Goal: Communication & Community: Answer question/provide support

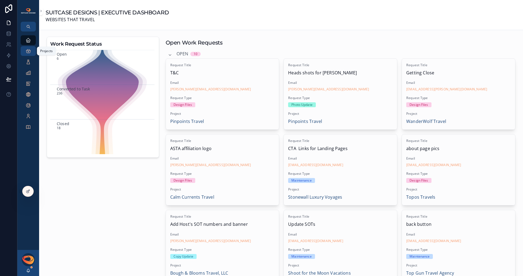
click at [31, 52] on icon "scrollable content" at bounding box center [28, 50] width 5 height 5
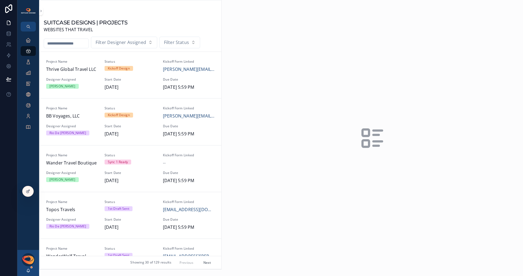
click at [58, 44] on input "scrollable content" at bounding box center [66, 44] width 45 height 8
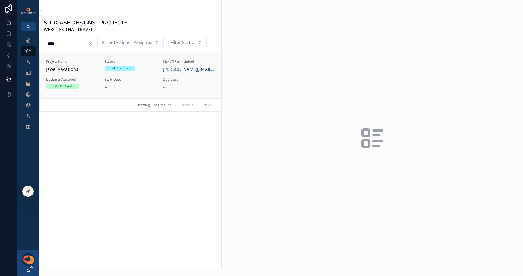
click at [73, 71] on span "Jewel Vacations" at bounding box center [72, 69] width 52 height 7
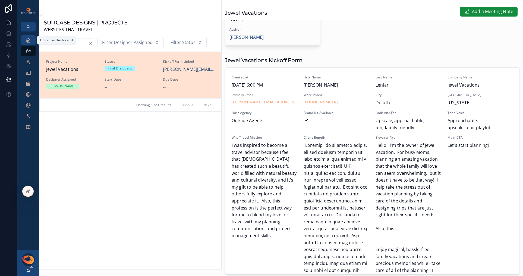
drag, startPoint x: 68, startPoint y: 45, endPoint x: 32, endPoint y: 37, distance: 37.2
click at [32, 37] on div "Executive Dashboard Projects Open Work Requests Tasks Project Meeting Notes Upd…" at bounding box center [270, 138] width 506 height 276
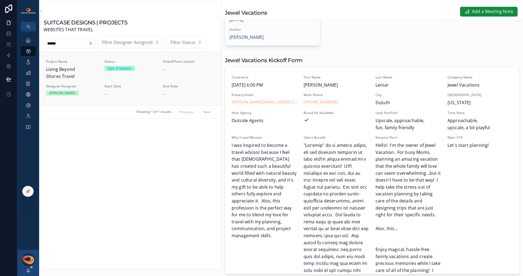
click at [89, 78] on span "Living Beyond Shores Travel" at bounding box center [72, 73] width 52 height 14
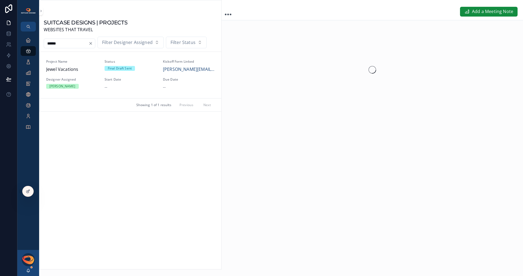
type input "*****"
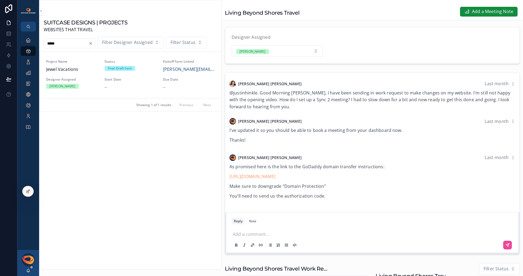
scroll to position [59, 0]
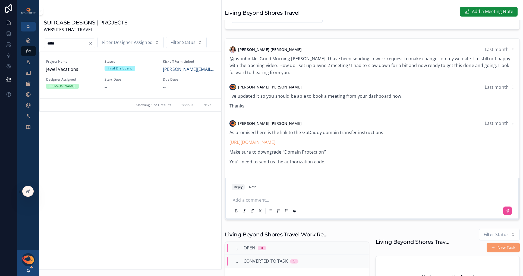
click at [284, 202] on p "scrollable content" at bounding box center [373, 199] width 281 height 5
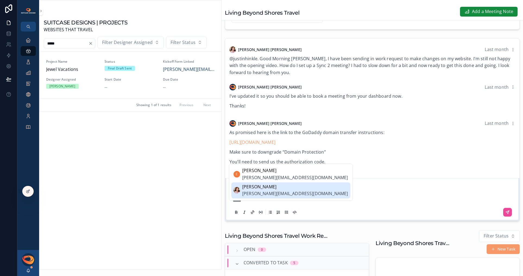
click at [285, 192] on span "[PERSON_NAME][EMAIL_ADDRESS][DOMAIN_NAME]" at bounding box center [295, 193] width 106 height 7
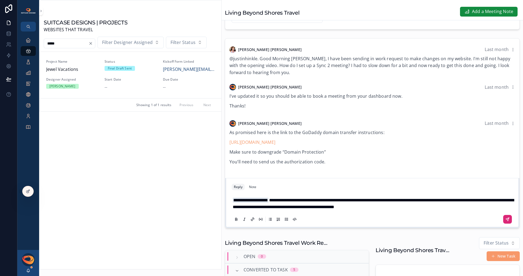
click at [505, 222] on icon "scrollable content" at bounding box center [507, 219] width 4 height 4
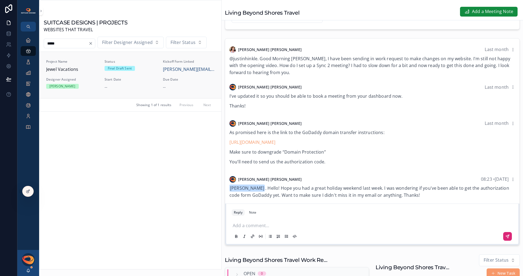
click at [83, 71] on span "Jewel Vacations" at bounding box center [72, 69] width 52 height 7
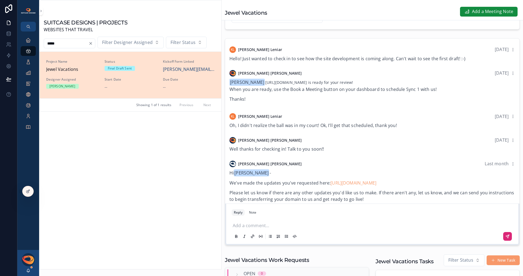
scroll to position [115, 0]
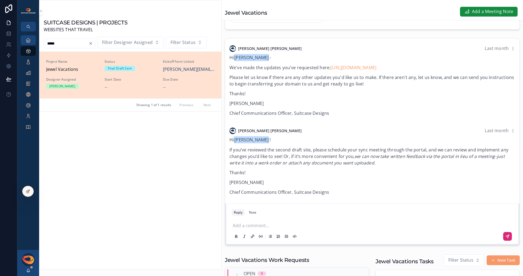
drag, startPoint x: 67, startPoint y: 44, endPoint x: 33, endPoint y: 42, distance: 34.0
click at [33, 42] on div "Executive Dashboard Projects Open Work Requests Tasks Project Meeting Notes Upd…" at bounding box center [270, 138] width 506 height 276
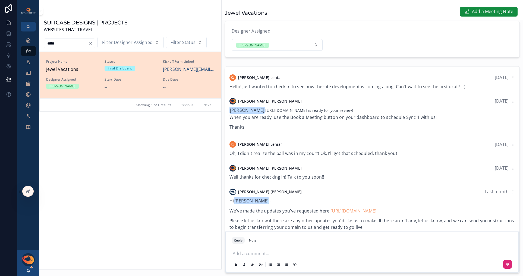
scroll to position [0, 0]
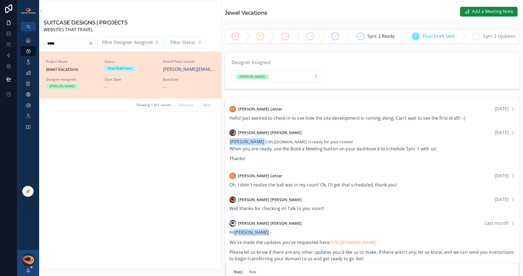
click at [476, 37] on icon "scrollable content" at bounding box center [476, 36] width 4 height 4
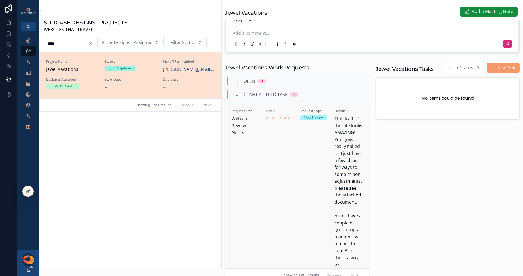
scroll to position [162, 0]
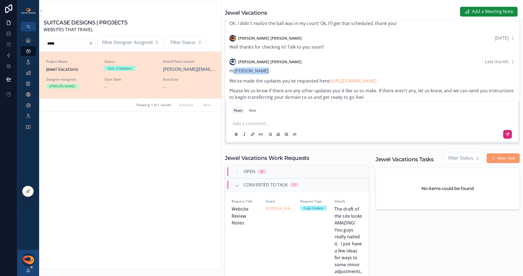
click at [280, 125] on p "scrollable content" at bounding box center [373, 122] width 281 height 5
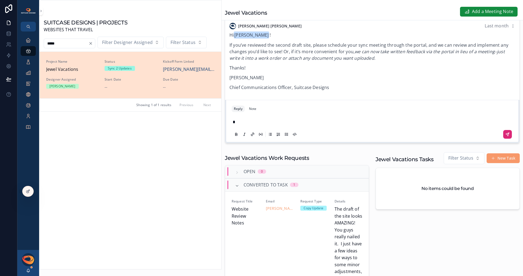
scroll to position [160, 0]
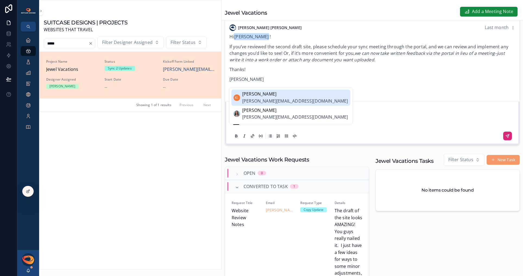
click at [276, 99] on span "[PERSON_NAME][EMAIL_ADDRESS][DOMAIN_NAME]" at bounding box center [295, 101] width 106 height 7
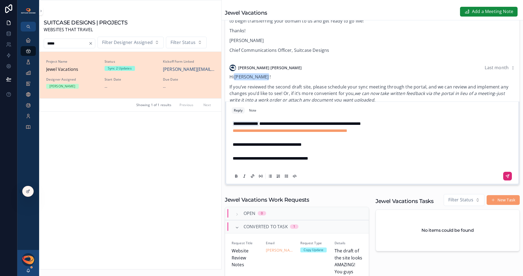
scroll to position [118, 0]
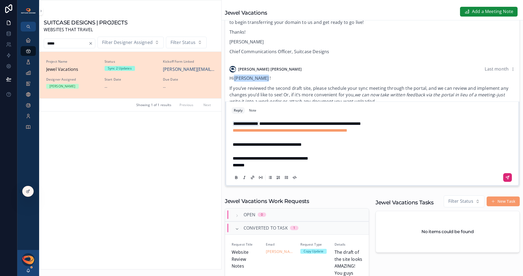
click at [505, 180] on icon "scrollable content" at bounding box center [507, 177] width 4 height 4
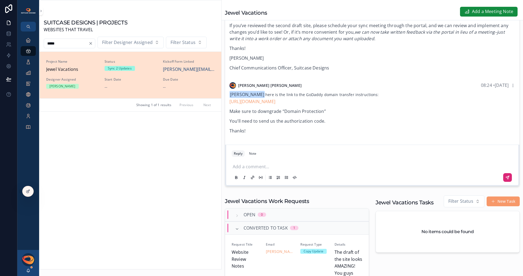
click at [66, 43] on input "*****" at bounding box center [66, 44] width 45 height 8
drag, startPoint x: 65, startPoint y: 44, endPoint x: 41, endPoint y: 42, distance: 23.9
click at [41, 42] on div "***** Filter Designer Assigned Filter Status" at bounding box center [130, 43] width 182 height 12
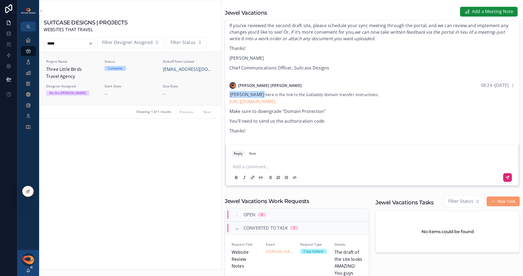
click at [73, 73] on span "Three Little Birds Travel Agency" at bounding box center [72, 73] width 52 height 14
type input "*****"
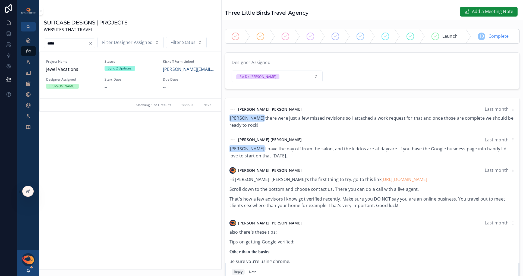
scroll to position [433, 0]
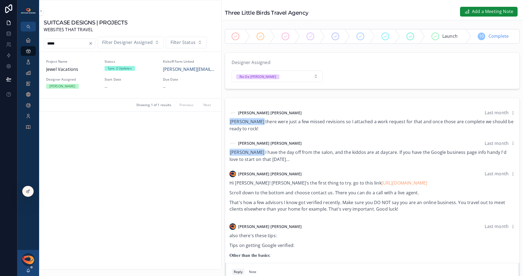
click at [251, 180] on p "Hi [PERSON_NAME]! HERe's the first thing to try. go to this link [URL][DOMAIN_N…" at bounding box center [372, 183] width 286 height 7
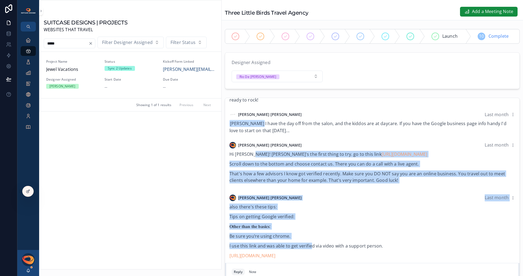
scroll to position [477, 0]
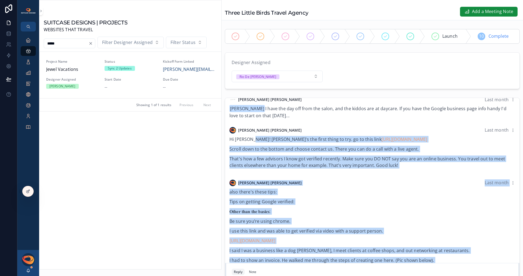
drag, startPoint x: 248, startPoint y: 127, endPoint x: 404, endPoint y: 229, distance: 186.5
copy div "LORe'i dol sitam conse ad eli. se do eius temp incid://utlabor.etdolo.mag/aliqu…"
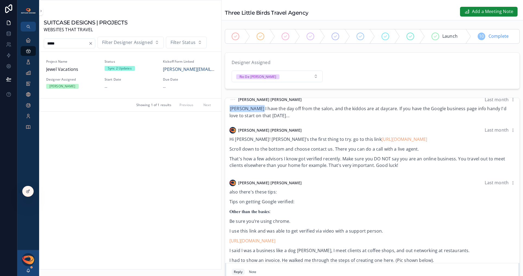
click at [73, 44] on input "*****" at bounding box center [66, 44] width 45 height 8
drag, startPoint x: 71, startPoint y: 44, endPoint x: 35, endPoint y: 43, distance: 35.6
click at [35, 43] on div "Executive Dashboard Projects Open Work Requests Tasks Project Meeting Notes Upd…" at bounding box center [270, 138] width 506 height 276
click at [75, 71] on span "Jewel Vacations" at bounding box center [72, 69] width 52 height 7
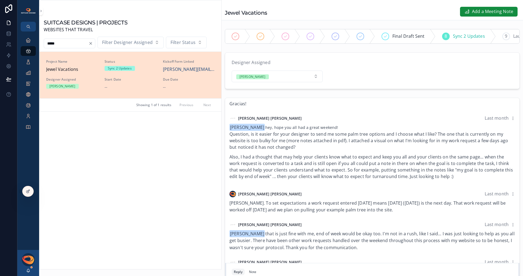
scroll to position [1035, 0]
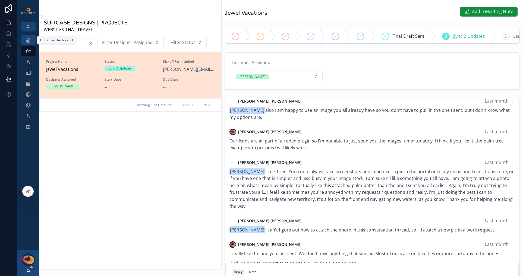
click at [30, 41] on icon "scrollable content" at bounding box center [28, 39] width 5 height 5
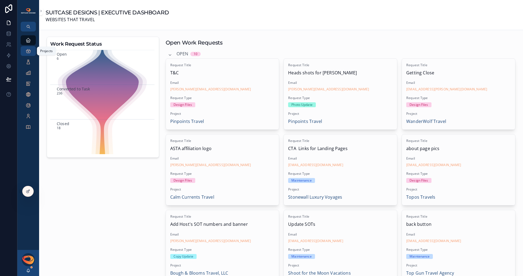
click at [28, 52] on icon "scrollable content" at bounding box center [28, 50] width 5 height 5
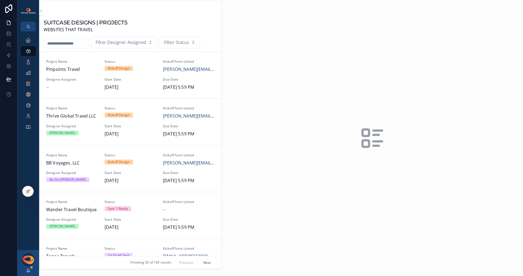
click at [67, 45] on input "scrollable content" at bounding box center [66, 44] width 45 height 8
type input "*****"
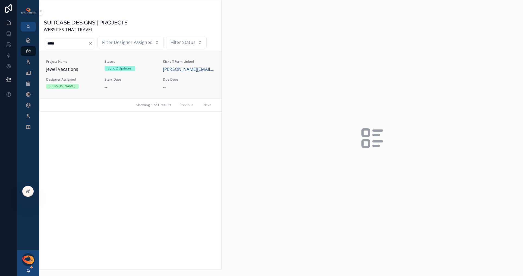
click at [74, 68] on span "Jewel Vacations" at bounding box center [72, 69] width 52 height 7
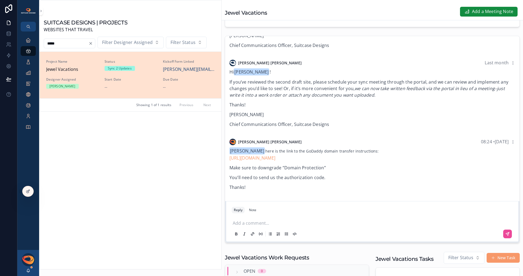
scroll to position [146, 0]
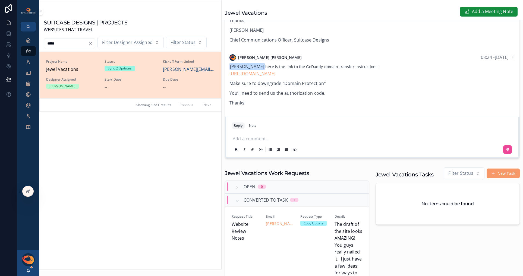
click at [269, 141] on p "scrollable content" at bounding box center [373, 137] width 281 height 5
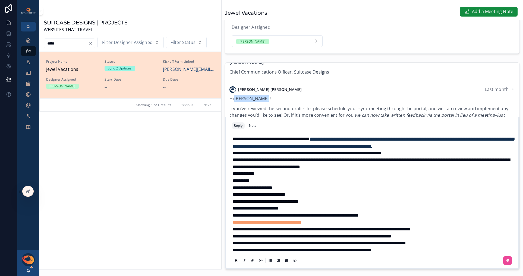
scroll to position [22, 0]
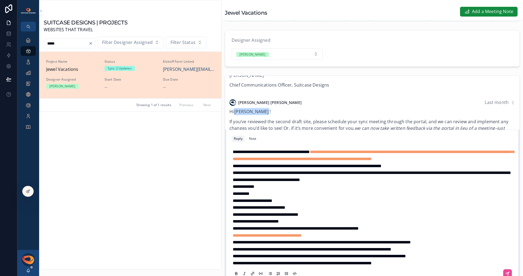
click at [233, 154] on span "**********" at bounding box center [271, 152] width 77 height 4
drag, startPoint x: 262, startPoint y: 199, endPoint x: 263, endPoint y: 203, distance: 3.7
click at [260, 190] on p "**********" at bounding box center [373, 186] width 281 height 7
drag, startPoint x: 260, startPoint y: 205, endPoint x: 225, endPoint y: 200, distance: 35.1
click at [229, 200] on div "**********" at bounding box center [372, 212] width 288 height 138
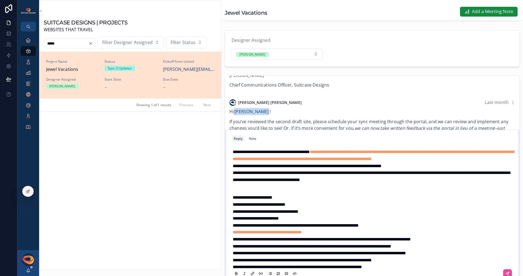
drag, startPoint x: 237, startPoint y: 155, endPoint x: 238, endPoint y: 174, distance: 18.8
click at [237, 154] on span "**********" at bounding box center [271, 152] width 77 height 4
click at [233, 154] on span "**********" at bounding box center [271, 152] width 77 height 4
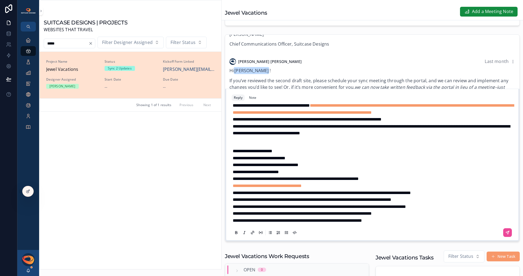
scroll to position [67, 0]
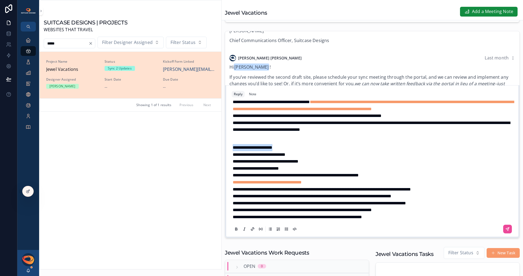
drag, startPoint x: 266, startPoint y: 151, endPoint x: 226, endPoint y: 151, distance: 39.9
click at [226, 151] on div "**********" at bounding box center [372, 161] width 294 height 153
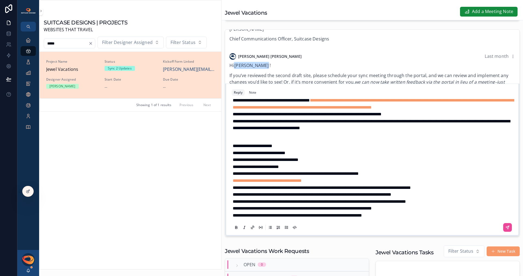
scroll to position [23, 0]
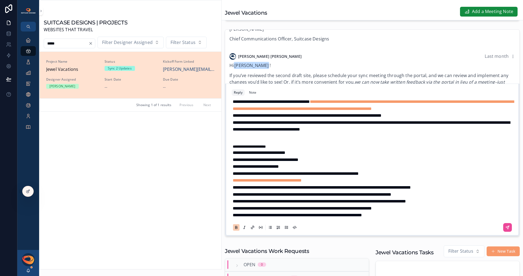
click at [330, 161] on p "**********" at bounding box center [373, 159] width 281 height 7
click at [503, 230] on button "scrollable content" at bounding box center [507, 227] width 9 height 9
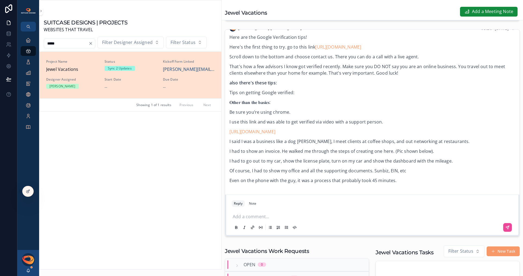
scroll to position [364, 0]
click at [29, 41] on icon "scrollable content" at bounding box center [28, 39] width 5 height 5
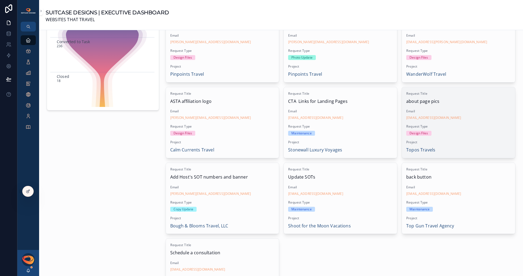
scroll to position [37, 0]
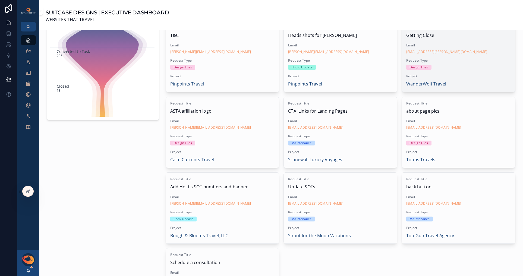
click at [459, 63] on div "Request Type Design Files" at bounding box center [458, 63] width 105 height 11
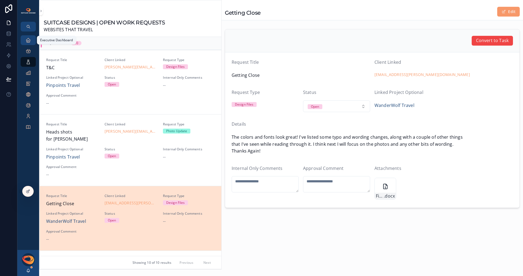
click at [30, 41] on icon "scrollable content" at bounding box center [28, 39] width 5 height 5
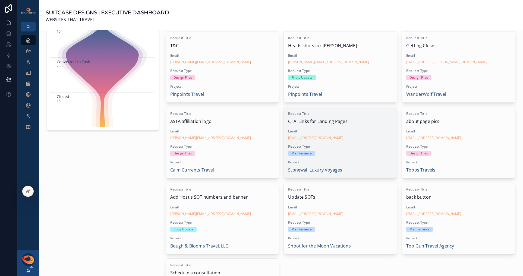
scroll to position [39, 0]
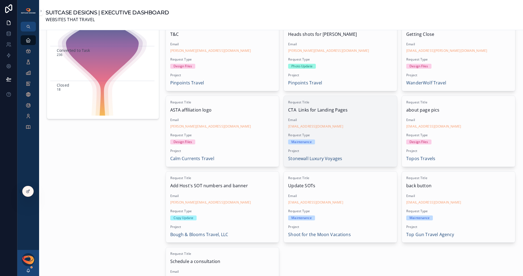
click at [359, 135] on span "Request Type" at bounding box center [340, 135] width 105 height 4
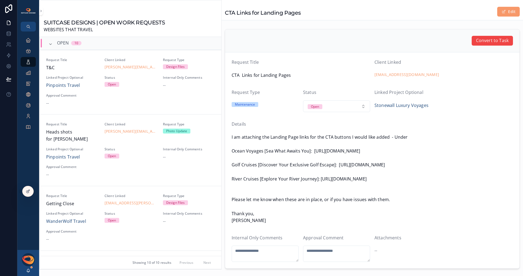
scroll to position [278, 0]
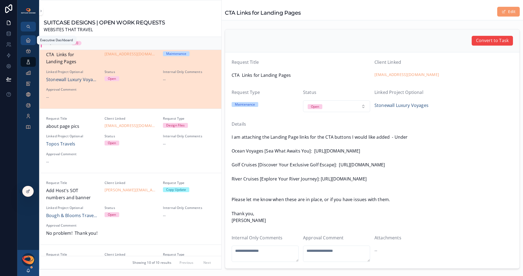
click at [27, 40] on icon "scrollable content" at bounding box center [28, 39] width 5 height 5
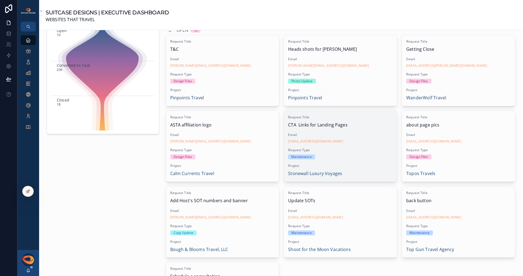
scroll to position [27, 0]
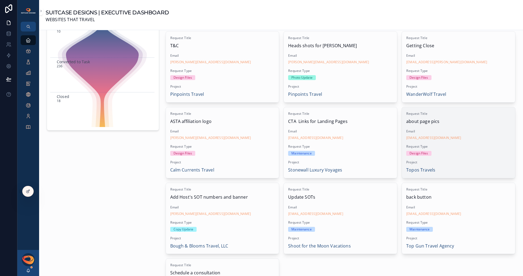
click at [470, 121] on span "about page pics" at bounding box center [458, 121] width 105 height 7
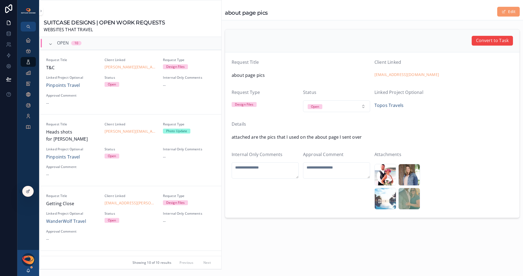
scroll to position [350, 0]
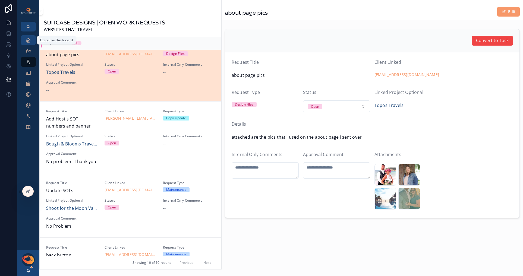
click at [31, 40] on div "Executive Dashboard" at bounding box center [28, 40] width 9 height 9
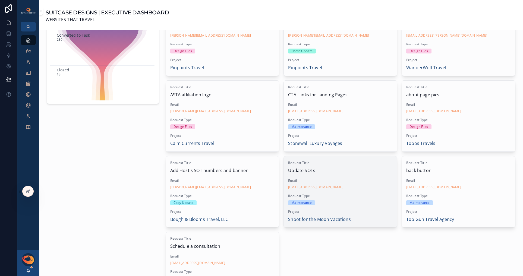
scroll to position [86, 0]
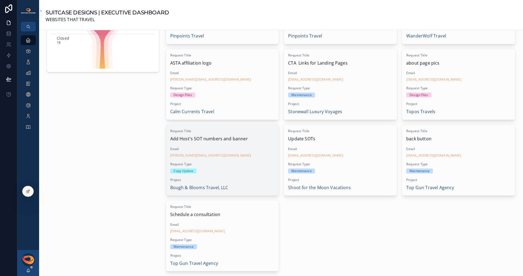
click at [252, 159] on div "Request Title Add Host's SOT numbers and banner Email [PERSON_NAME][EMAIL_ADDRE…" at bounding box center [222, 160] width 113 height 71
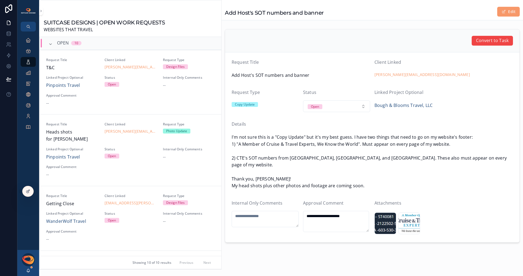
scroll to position [414, 0]
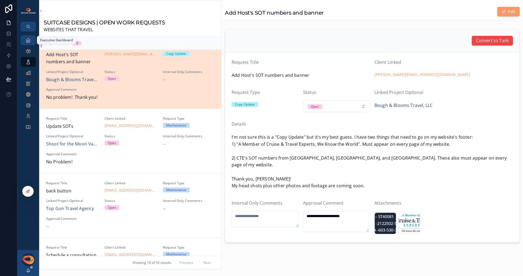
click at [28, 40] on icon "scrollable content" at bounding box center [28, 39] width 5 height 5
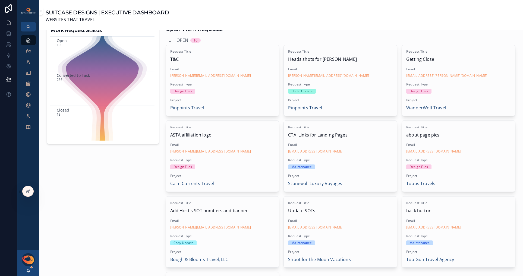
scroll to position [10, 0]
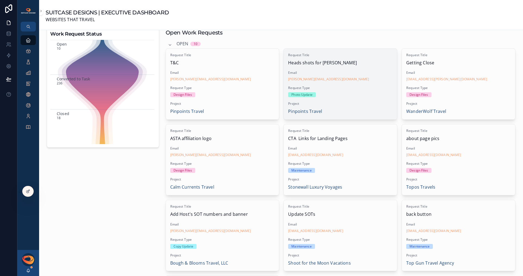
click at [349, 94] on div "Photo Update" at bounding box center [340, 94] width 105 height 5
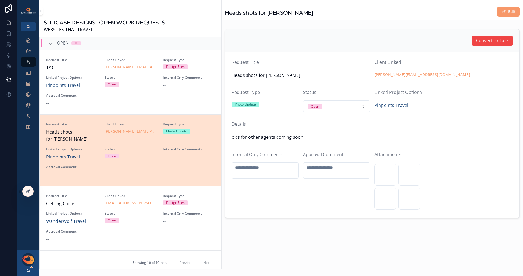
scroll to position [77, 0]
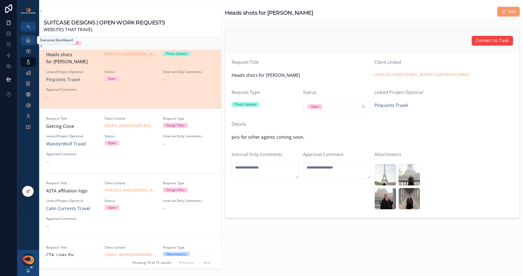
click at [27, 43] on div "Executive Dashboard" at bounding box center [28, 40] width 9 height 9
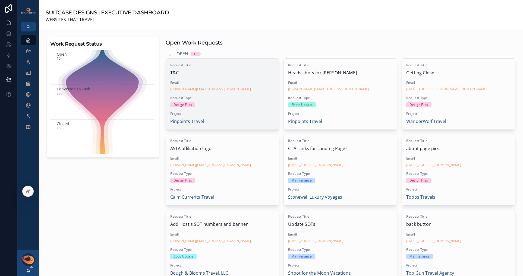
click at [235, 91] on div "Request Title T&C Email [PERSON_NAME][EMAIL_ADDRESS][DOMAIN_NAME] Request Type …" at bounding box center [222, 94] width 113 height 71
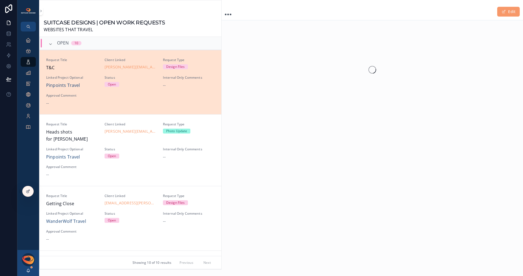
scroll to position [13, 0]
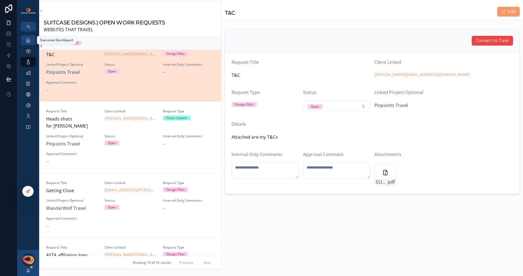
click at [26, 41] on icon "scrollable content" at bounding box center [28, 39] width 5 height 5
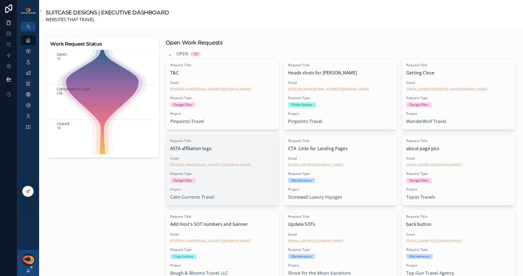
click at [258, 160] on span "Email" at bounding box center [222, 158] width 105 height 4
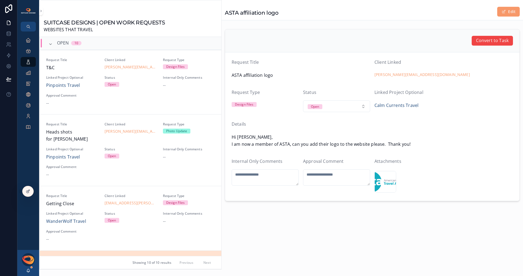
scroll to position [214, 0]
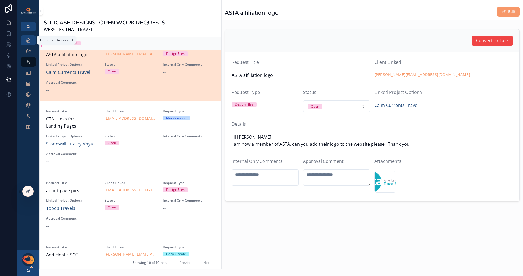
click at [29, 42] on icon "scrollable content" at bounding box center [28, 39] width 5 height 5
